Goal: Information Seeking & Learning: Learn about a topic

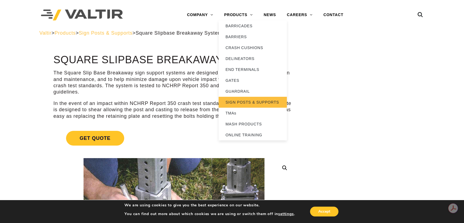
click at [243, 97] on link "SIGN POSTS & SUPPORTS" at bounding box center [253, 102] width 68 height 11
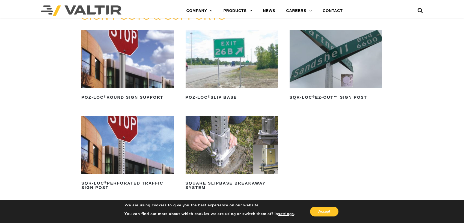
scroll to position [55, 0]
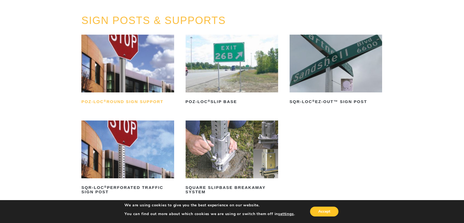
click at [144, 102] on h2 "POZ-LOC ® Round Sign Support" at bounding box center [127, 101] width 93 height 9
click at [231, 72] on img at bounding box center [232, 64] width 93 height 58
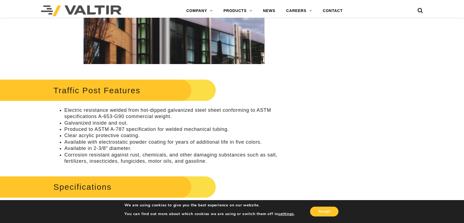
scroll to position [164, 0]
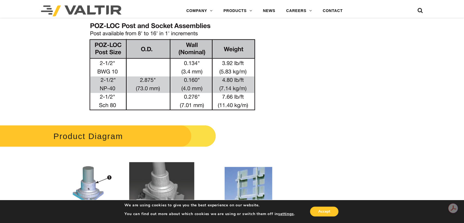
scroll to position [519, 0]
